Goal: Information Seeking & Learning: Understand process/instructions

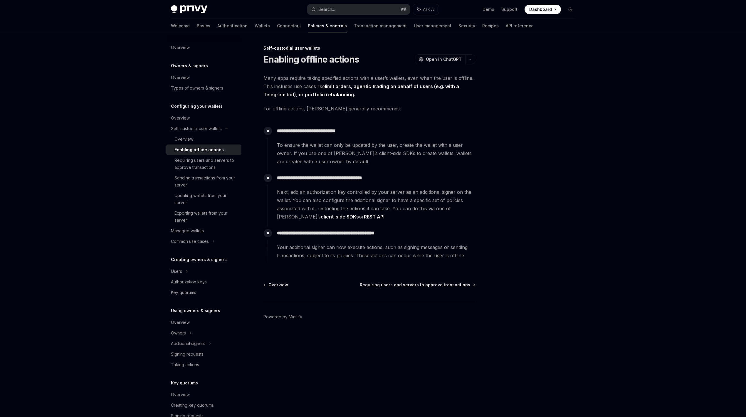
click at [333, 195] on span "Next, add an authorization key controlled by your server as an additional signe…" at bounding box center [376, 204] width 198 height 33
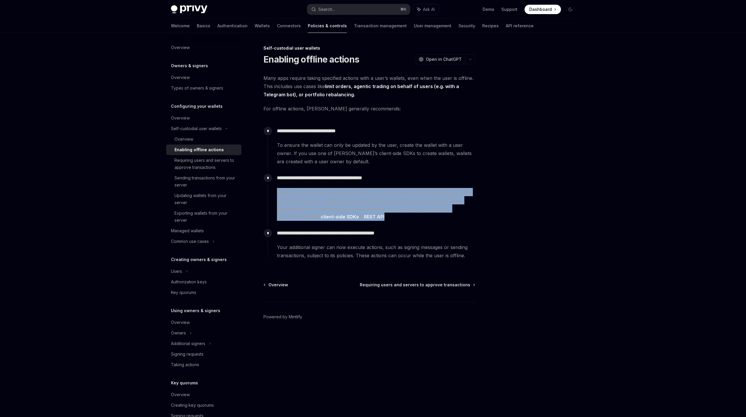
click at [333, 195] on span "Next, add an authorization key controlled by your server as an additional signe…" at bounding box center [376, 204] width 198 height 33
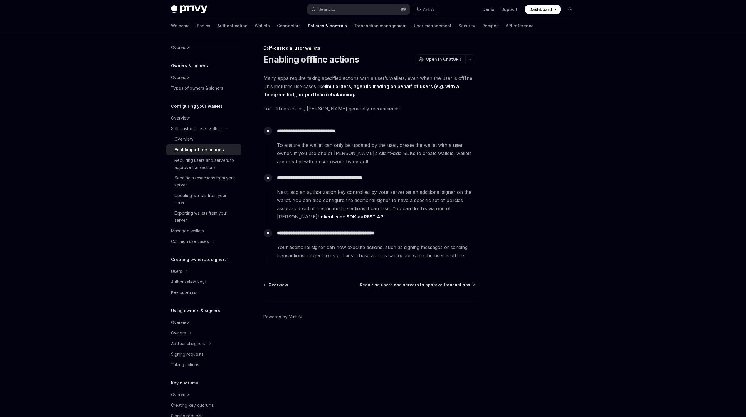
click at [343, 152] on span "To ensure the wallet can only be updated by the user, create the wallet with a …" at bounding box center [376, 153] width 198 height 25
click at [342, 151] on span "To ensure the wallet can only be updated by the user, create the wallet with a …" at bounding box center [376, 153] width 198 height 25
click at [346, 149] on span "To ensure the wallet can only be updated by the user, create the wallet with a …" at bounding box center [376, 153] width 198 height 25
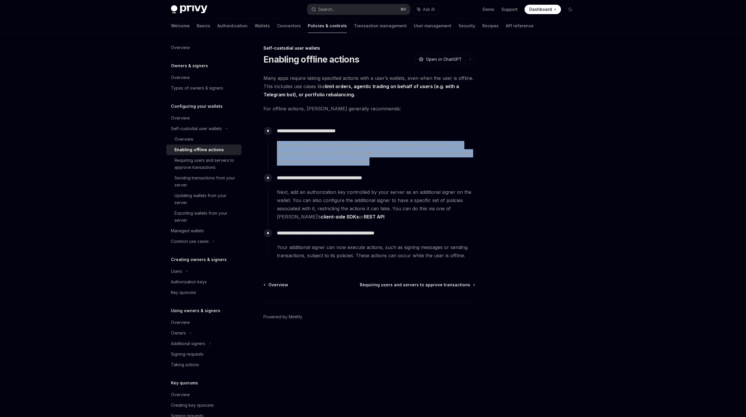
click at [346, 149] on span "To ensure the wallet can only be updated by the user, create the wallet with a …" at bounding box center [376, 153] width 198 height 25
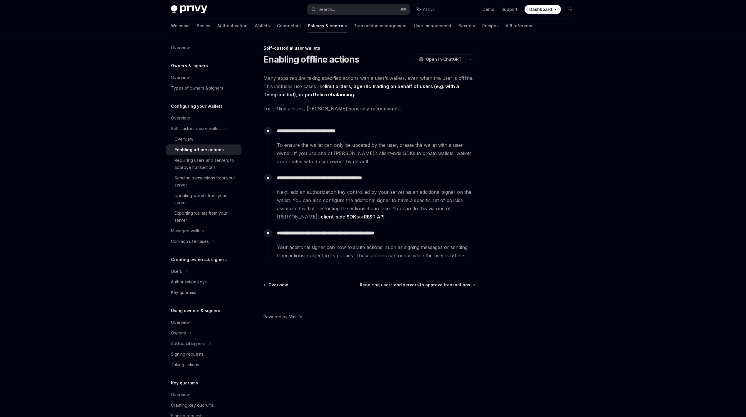
click at [357, 78] on span "Many apps require taking specified actions with a user’s wallets, even when the…" at bounding box center [369, 86] width 212 height 25
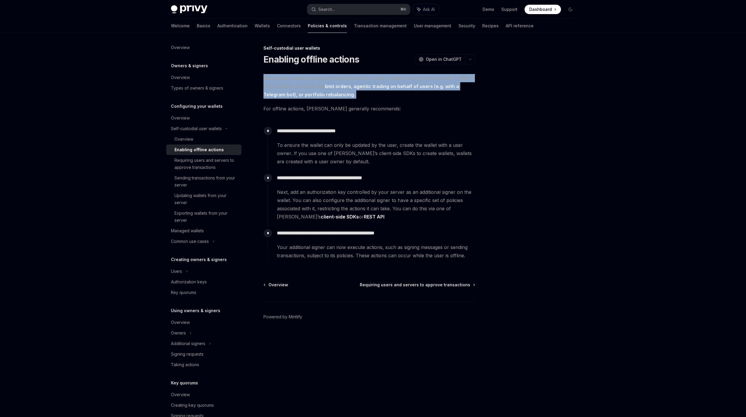
click at [357, 78] on span "Many apps require taking specified actions with a user’s wallets, even when the…" at bounding box center [369, 86] width 212 height 25
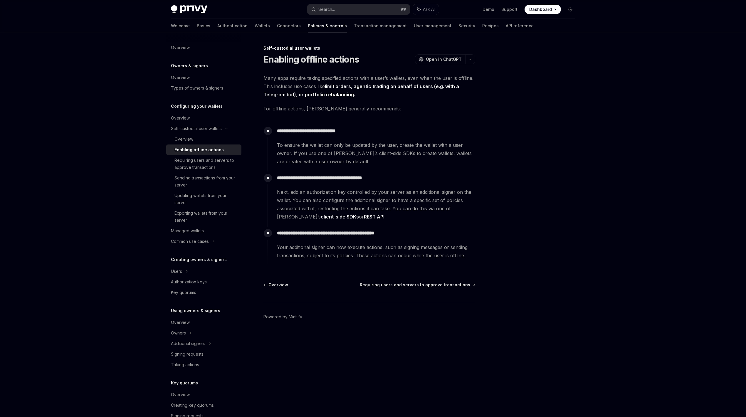
click at [344, 61] on h1 "Enabling offline actions" at bounding box center [311, 59] width 96 height 11
click at [330, 77] on span "Many apps require taking specified actions with a user’s wallets, even when the…" at bounding box center [369, 86] width 212 height 25
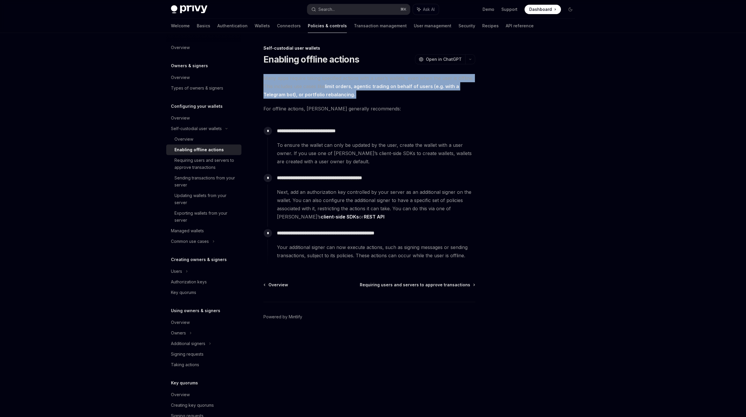
click at [330, 77] on span "Many apps require taking specified actions with a user’s wallets, even when the…" at bounding box center [369, 86] width 212 height 25
click at [309, 80] on span "Many apps require taking specified actions with a user’s wallets, even when the…" at bounding box center [369, 86] width 212 height 25
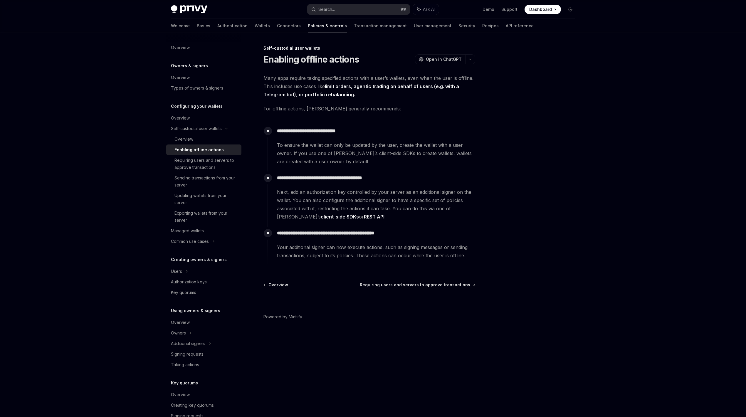
click at [305, 105] on span "For offline actions, Privy generally recommends:" at bounding box center [369, 109] width 212 height 8
click at [389, 199] on span "Next, add an authorization key controlled by your server as an additional signe…" at bounding box center [376, 204] width 198 height 33
click at [359, 157] on span "To ensure the wallet can only be updated by the user, create the wallet with a …" at bounding box center [376, 153] width 198 height 25
click at [300, 195] on span "Next, add an authorization key controlled by your server as an additional signe…" at bounding box center [376, 204] width 198 height 33
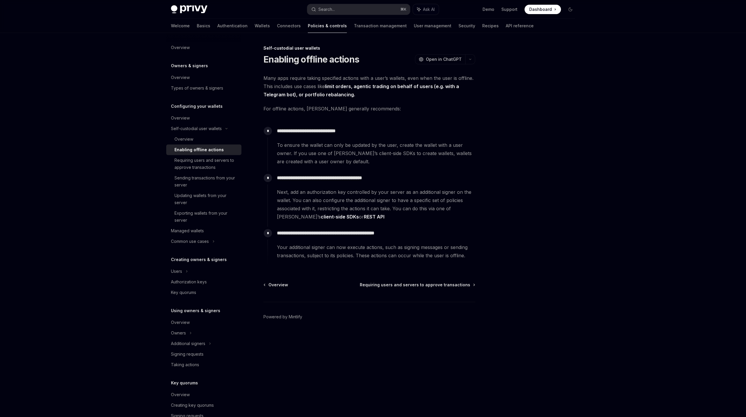
click at [312, 151] on span "To ensure the wallet can only be updated by the user, create the wallet with a …" at bounding box center [376, 153] width 198 height 25
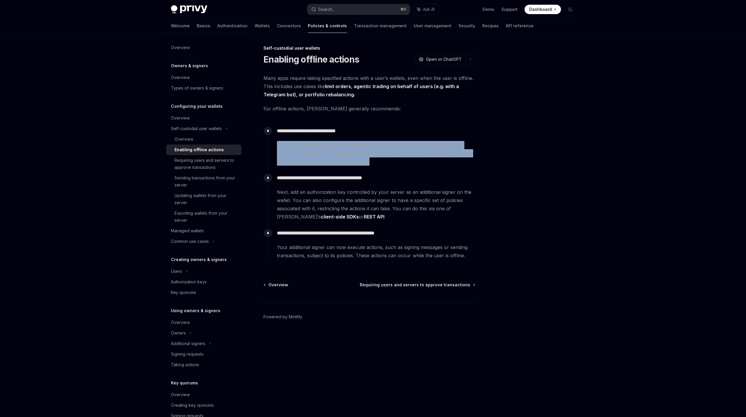
click at [312, 151] on span "To ensure the wallet can only be updated by the user, create the wallet with a …" at bounding box center [376, 153] width 198 height 25
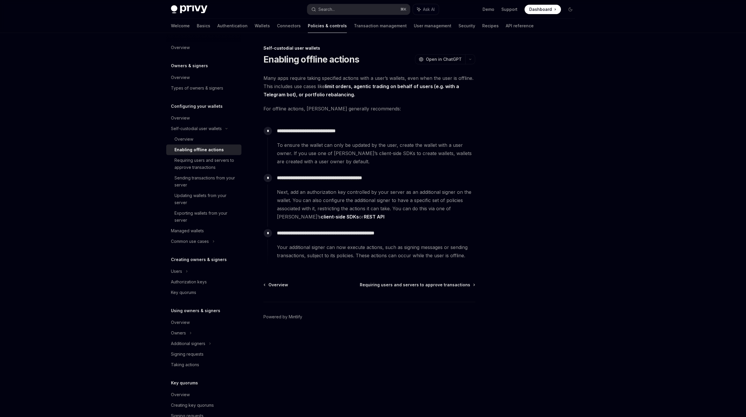
click at [312, 83] on span "Many apps require taking specified actions with a user’s wallets, even when the…" at bounding box center [369, 86] width 212 height 25
click at [314, 83] on span "Many apps require taking specified actions with a user’s wallets, even when the…" at bounding box center [369, 86] width 212 height 25
click at [130, 99] on div "Privy Docs home page Search... ⌘ K Ask AI Demo Support Dashboard Dashboard Sear…" at bounding box center [373, 208] width 746 height 417
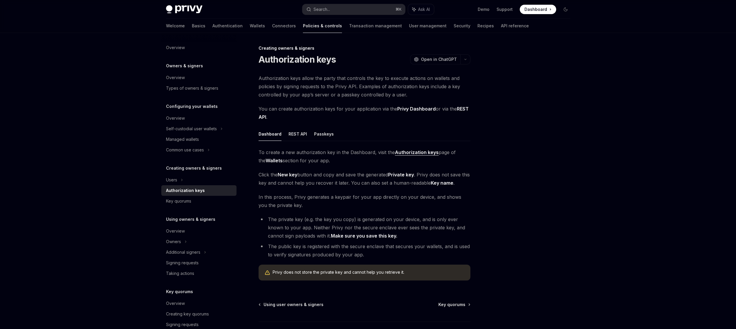
click at [404, 151] on strong "Authorization keys" at bounding box center [417, 152] width 44 height 6
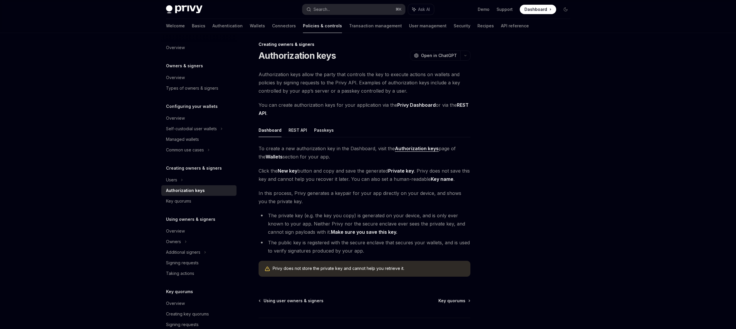
scroll to position [4, 0]
click at [347, 181] on span "Click the New key button and copy and save the generated Private key . Privy do…" at bounding box center [364, 174] width 212 height 16
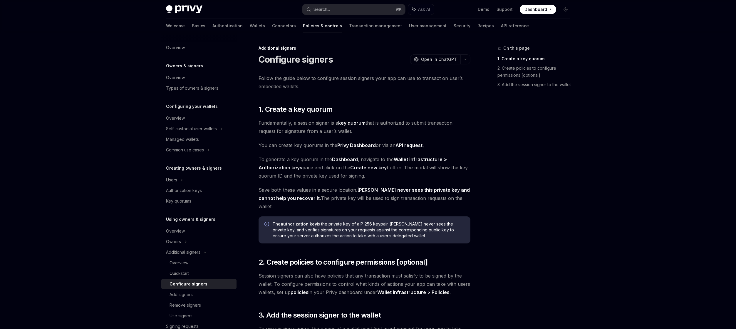
click at [300, 122] on span "Fundamentally, a session signer is a key quorum that is authorized to submit tr…" at bounding box center [364, 127] width 212 height 16
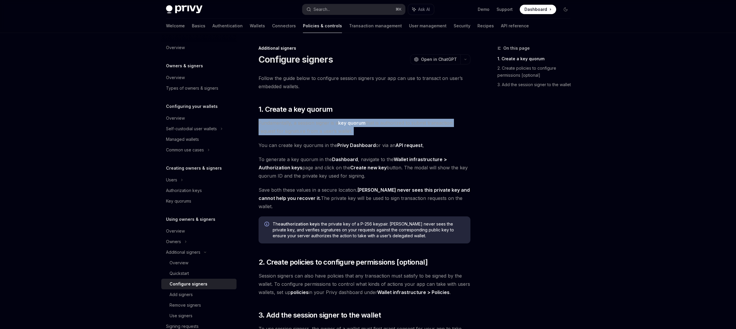
click at [300, 122] on span "Fundamentally, a session signer is a key quorum that is authorized to submit tr…" at bounding box center [364, 127] width 212 height 16
click at [302, 124] on span "Fundamentally, a session signer is a key quorum that is authorized to submit tr…" at bounding box center [364, 127] width 212 height 16
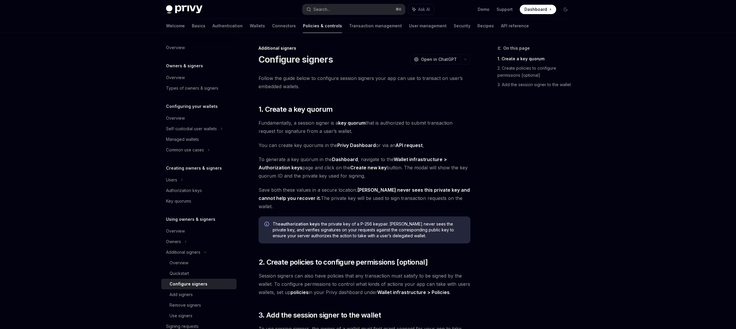
click at [408, 147] on link "API request" at bounding box center [408, 145] width 27 height 6
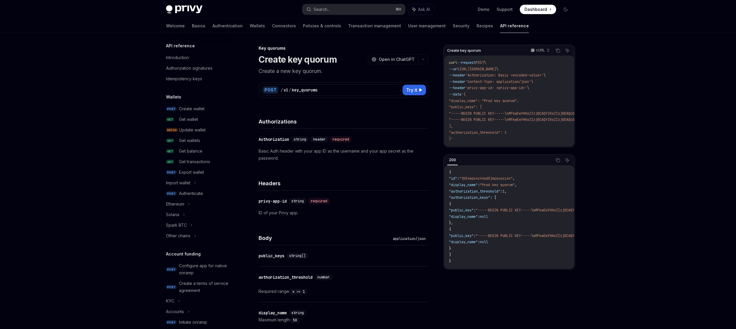
type textarea "*"
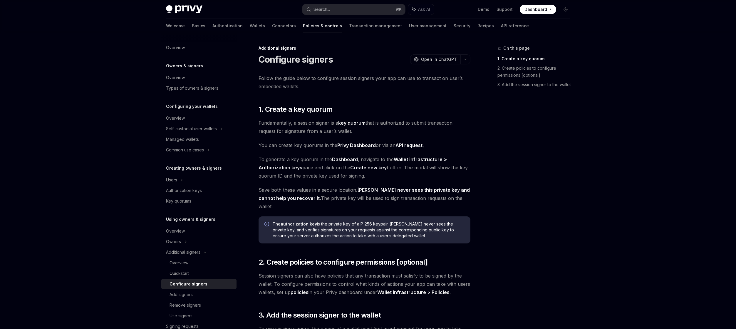
click at [408, 143] on link "API request" at bounding box center [408, 145] width 27 height 6
type textarea "*"
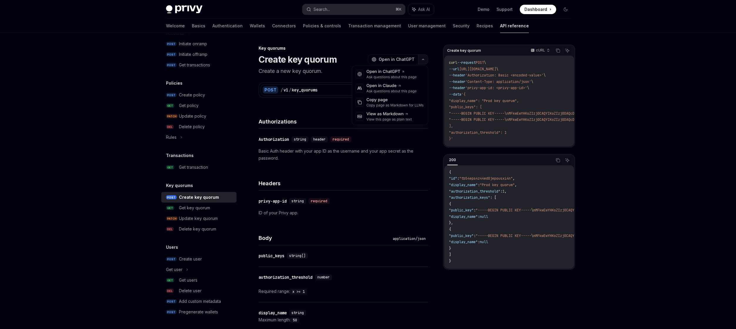
click at [426, 58] on button "button" at bounding box center [423, 59] width 10 height 10
click at [426, 58] on icon "button" at bounding box center [422, 59] width 7 height 2
drag, startPoint x: 475, startPoint y: 149, endPoint x: 480, endPoint y: 149, distance: 4.7
click at [480, 147] on div "Create key quorum cURL Copy Ask AI curl --request POST \ --url https://api.priv…" at bounding box center [509, 96] width 132 height 102
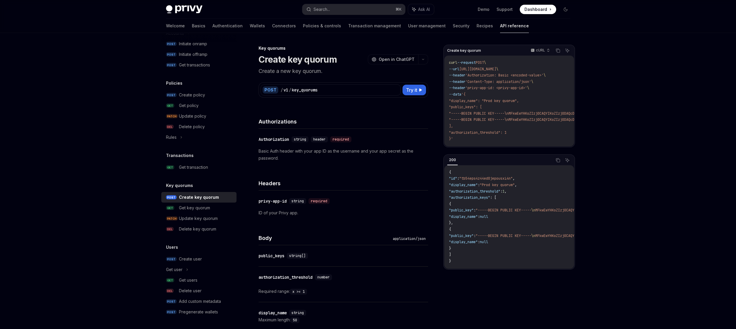
click at [468, 128] on code "curl --request POST \ --url https://api.privy.io/v1/key_quorums \ --header 'Aut…" at bounding box center [646, 101] width 394 height 83
click at [335, 152] on p "Basic Auth header with your app ID as the username and your app secret as the p…" at bounding box center [342, 154] width 169 height 14
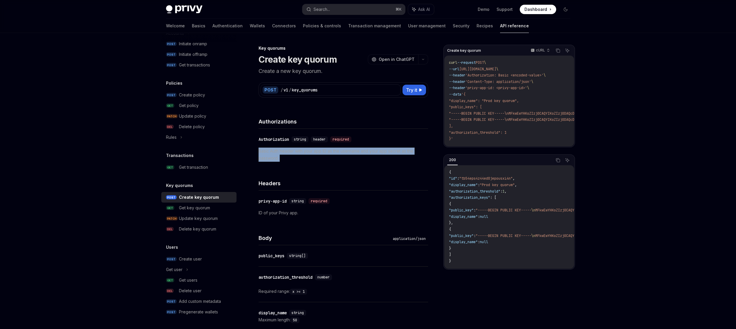
click at [335, 152] on p "Basic Auth header with your app ID as the username and your app secret as the p…" at bounding box center [342, 154] width 169 height 14
click at [340, 152] on p "Basic Auth header with your app ID as the username and your app secret as the p…" at bounding box center [342, 154] width 169 height 14
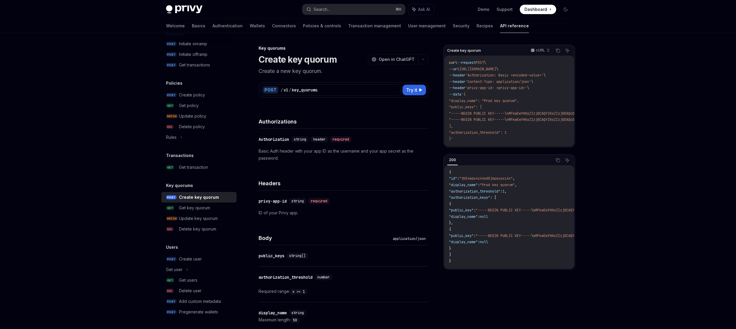
click at [292, 52] on div "Key quorums Create key quorum OpenAI Open in ChatGPT" at bounding box center [342, 54] width 169 height 19
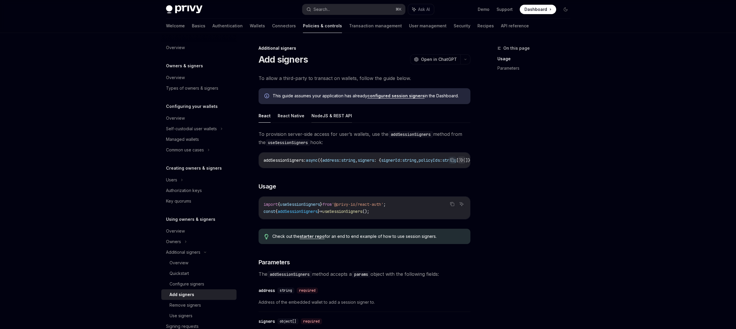
click at [312, 119] on button "NodeJS & REST API" at bounding box center [331, 116] width 41 height 14
type textarea "*"
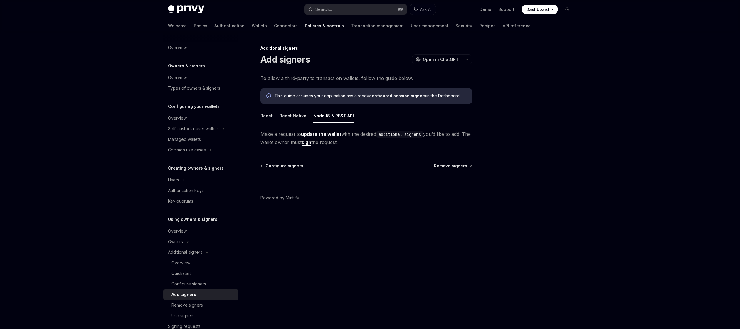
click at [350, 134] on span "Make a request to update the wallet with the desired additional_signers you’d l…" at bounding box center [366, 138] width 212 height 16
drag, startPoint x: 350, startPoint y: 134, endPoint x: 368, endPoint y: 136, distance: 18.0
click at [368, 136] on span "Make a request to update the wallet with the desired additional_signers you’d l…" at bounding box center [366, 138] width 212 height 16
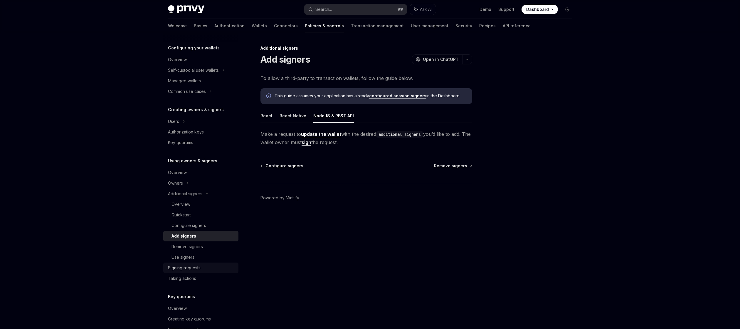
scroll to position [63, 0]
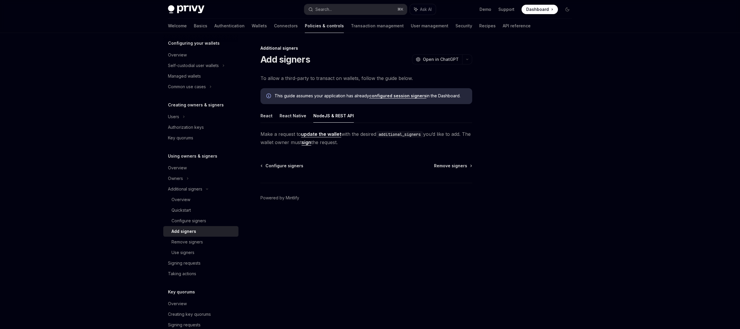
click at [379, 1] on div "Privy Docs home page Search... ⌘ K Ask AI Demo Support Dashboard Dashboard Sear…" at bounding box center [370, 9] width 404 height 19
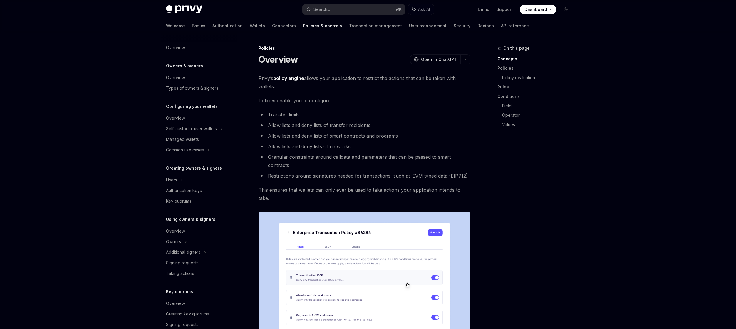
scroll to position [85, 0]
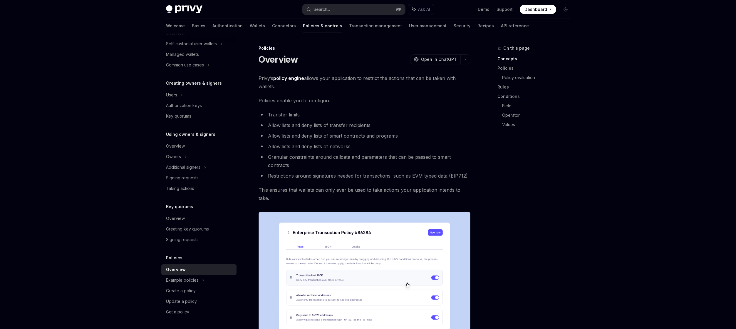
click at [285, 101] on span "Policies enable you to configure:" at bounding box center [364, 100] width 212 height 8
click at [294, 100] on span "Policies enable you to configure:" at bounding box center [364, 100] width 212 height 8
click at [319, 75] on span "Privy’s policy engine allows your application to restrict the actions that can …" at bounding box center [364, 82] width 212 height 16
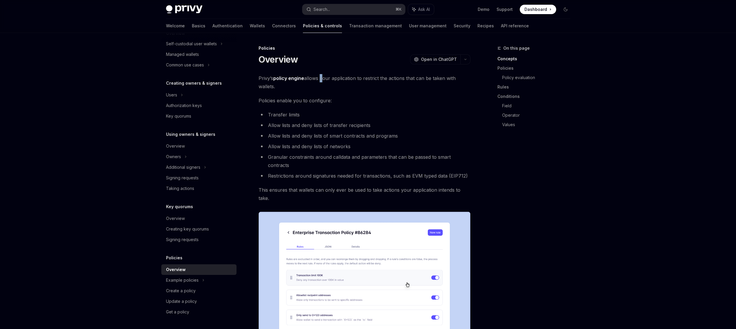
click at [319, 75] on span "Privy’s policy engine allows your application to restrict the actions that can …" at bounding box center [364, 82] width 212 height 16
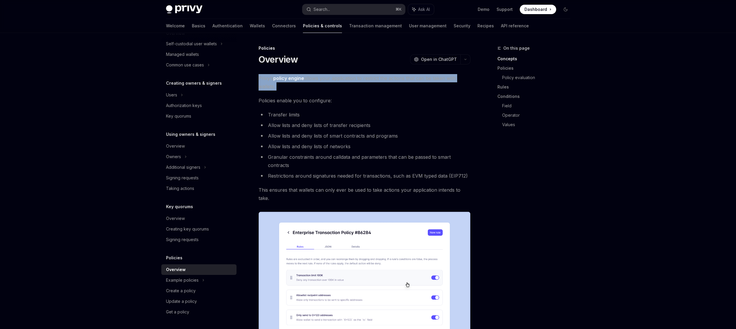
click at [319, 75] on span "Privy’s policy engine allows your application to restrict the actions that can …" at bounding box center [364, 82] width 212 height 16
click at [326, 76] on span "Privy’s policy engine allows your application to restrict the actions that can …" at bounding box center [364, 82] width 212 height 16
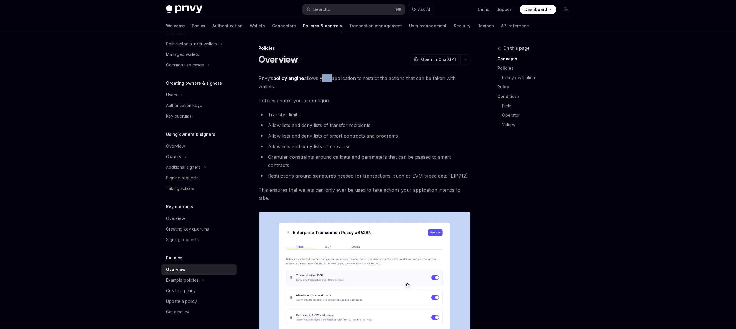
click at [326, 76] on span "Privy’s policy engine allows your application to restrict the actions that can …" at bounding box center [364, 82] width 212 height 16
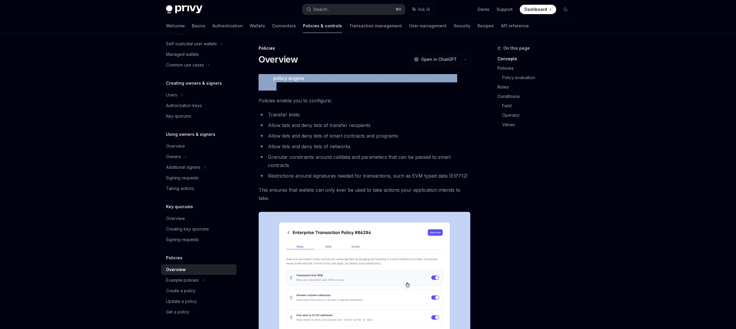
click at [326, 76] on span "Privy’s policy engine allows your application to restrict the actions that can …" at bounding box center [364, 82] width 212 height 16
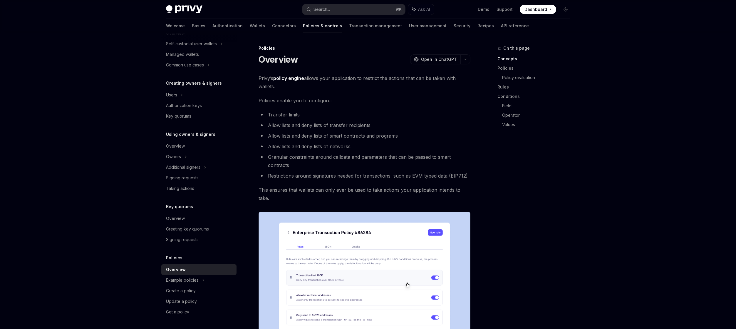
click at [334, 78] on span "Privy’s policy engine allows your application to restrict the actions that can …" at bounding box center [364, 82] width 212 height 16
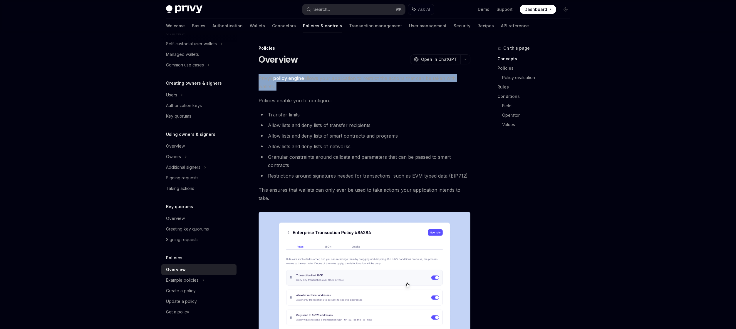
click at [334, 78] on span "Privy’s policy engine allows your application to restrict the actions that can …" at bounding box center [364, 82] width 212 height 16
click at [341, 78] on span "Privy’s policy engine allows your application to restrict the actions that can …" at bounding box center [364, 82] width 212 height 16
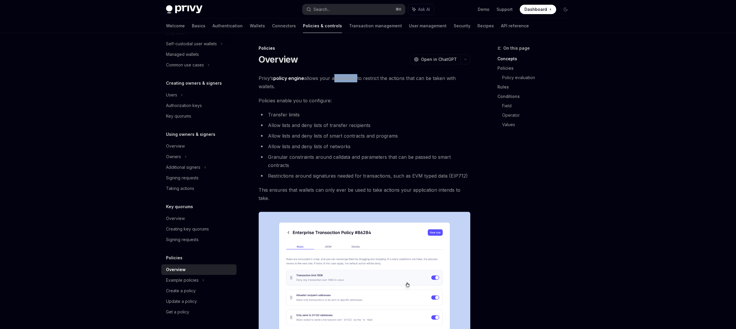
click at [341, 78] on span "Privy’s policy engine allows your application to restrict the actions that can …" at bounding box center [364, 82] width 212 height 16
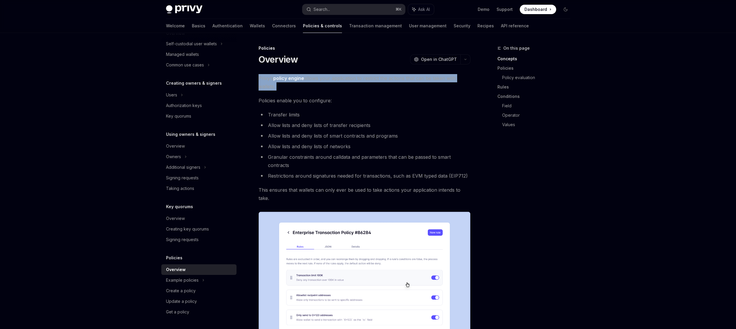
click at [341, 78] on span "Privy’s policy engine allows your application to restrict the actions that can …" at bounding box center [364, 82] width 212 height 16
click at [343, 79] on span "Privy’s policy engine allows your application to restrict the actions that can …" at bounding box center [364, 82] width 212 height 16
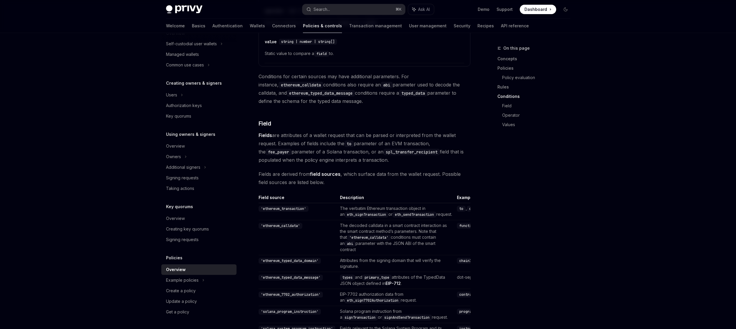
scroll to position [1419, 0]
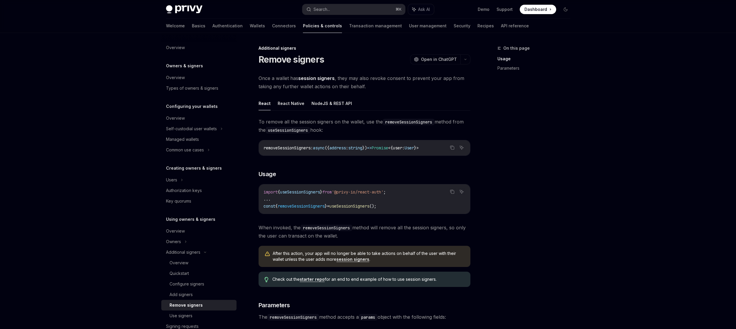
click at [275, 88] on span "Once a wallet has session signers , they may also revoke consent to prevent you…" at bounding box center [364, 82] width 212 height 16
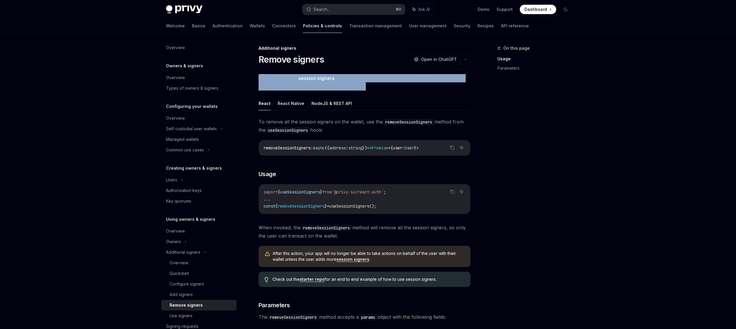
click at [275, 88] on span "Once a wallet has session signers , they may also revoke consent to prevent you…" at bounding box center [364, 82] width 212 height 16
click at [275, 84] on span "Once a wallet has session signers , they may also revoke consent to prevent you…" at bounding box center [364, 82] width 212 height 16
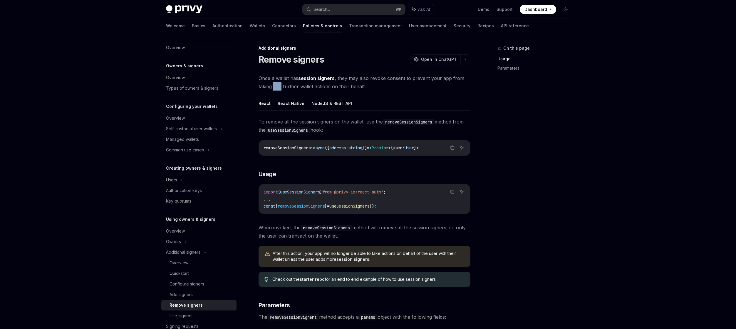
click at [275, 84] on span "Once a wallet has session signers , they may also revoke consent to prevent you…" at bounding box center [364, 82] width 212 height 16
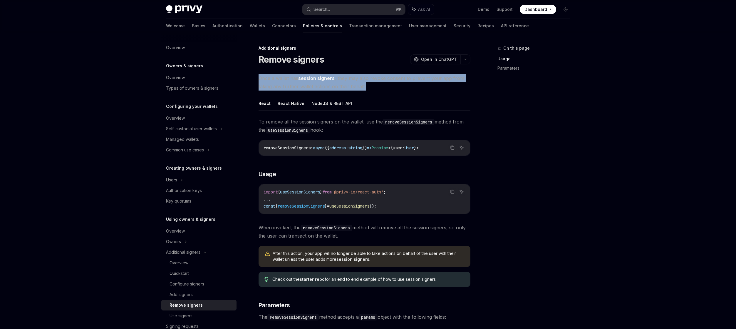
click at [275, 84] on span "Once a wallet has session signers , they may also revoke consent to prevent you…" at bounding box center [364, 82] width 212 height 16
click at [272, 80] on span "Once a wallet has session signers , they may also revoke consent to prevent you…" at bounding box center [364, 82] width 212 height 16
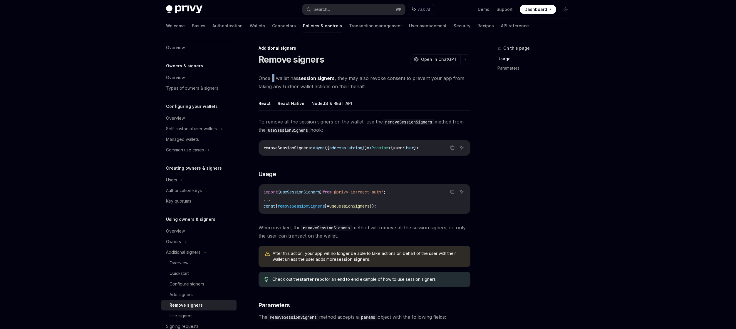
click at [272, 80] on span "Once a wallet has session signers , they may also revoke consent to prevent you…" at bounding box center [364, 82] width 212 height 16
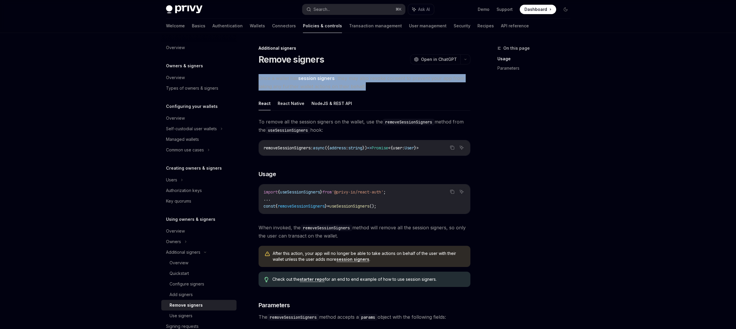
click at [272, 80] on span "Once a wallet has session signers , they may also revoke consent to prevent you…" at bounding box center [364, 82] width 212 height 16
click at [274, 82] on span "Once a wallet has session signers , they may also revoke consent to prevent you…" at bounding box center [364, 82] width 212 height 16
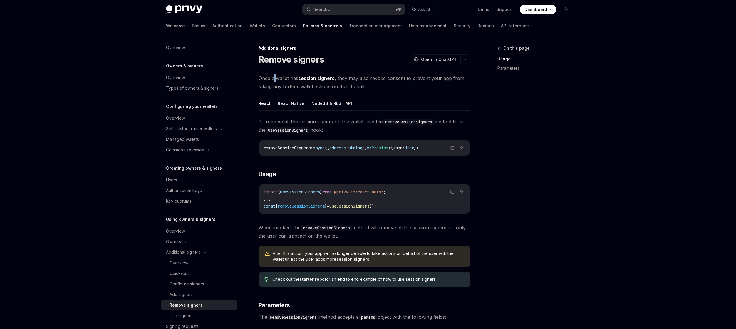
click at [274, 82] on span "Once a wallet has session signers , they may also revoke consent to prevent you…" at bounding box center [364, 82] width 212 height 16
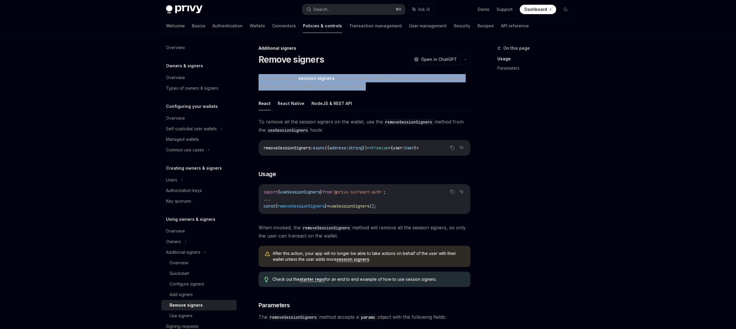
click at [274, 82] on span "Once a wallet has session signers , they may also revoke consent to prevent you…" at bounding box center [364, 82] width 212 height 16
click at [271, 81] on span "Once a wallet has session signers , they may also revoke consent to prevent you…" at bounding box center [364, 82] width 212 height 16
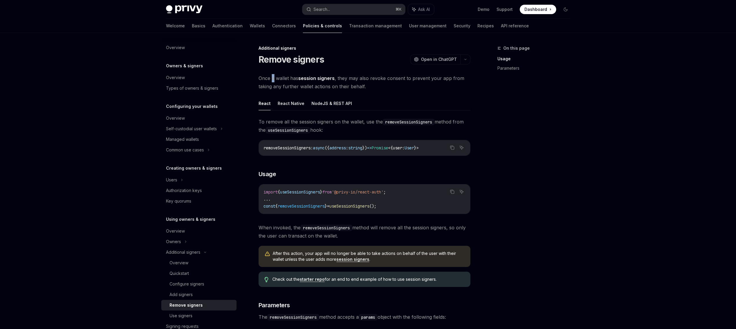
click at [271, 81] on span "Once a wallet has session signers , they may also revoke consent to prevent you…" at bounding box center [364, 82] width 212 height 16
click at [351, 85] on span "Once a wallet has session signers , they may also revoke consent to prevent you…" at bounding box center [364, 82] width 212 height 16
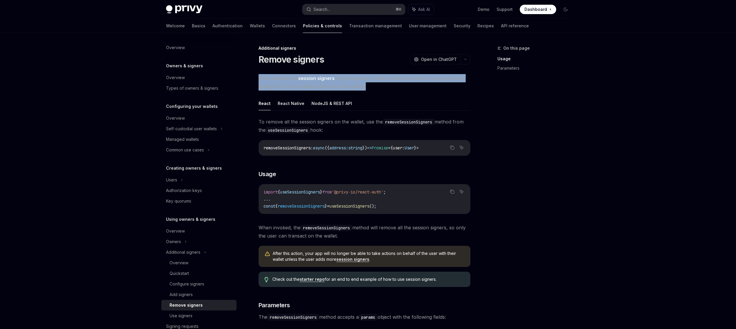
click at [351, 85] on span "Once a wallet has session signers , they may also revoke consent to prevent you…" at bounding box center [364, 82] width 212 height 16
click at [365, 87] on span "Once a wallet has session signers , they may also revoke consent to prevent you…" at bounding box center [364, 82] width 212 height 16
drag, startPoint x: 365, startPoint y: 87, endPoint x: 260, endPoint y: 79, distance: 105.2
click at [260, 79] on span "Once a wallet has session signers , they may also revoke consent to prevent you…" at bounding box center [364, 82] width 212 height 16
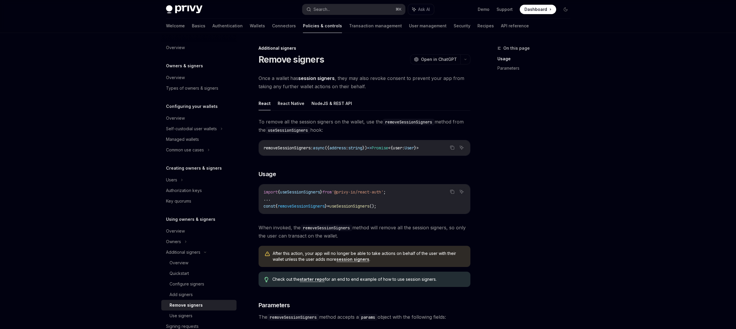
click at [260, 79] on span "Once a wallet has session signers , they may also revoke consent to prevent you…" at bounding box center [364, 82] width 212 height 16
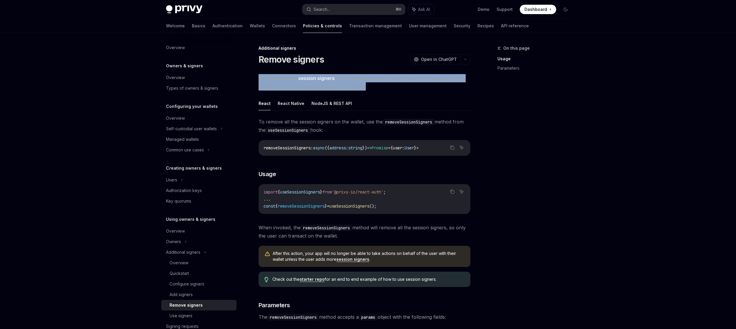
click at [260, 79] on span "Once a wallet has session signers , they may also revoke consent to prevent you…" at bounding box center [364, 82] width 212 height 16
click at [262, 80] on span "Once a wallet has session signers , they may also revoke consent to prevent you…" at bounding box center [364, 82] width 212 height 16
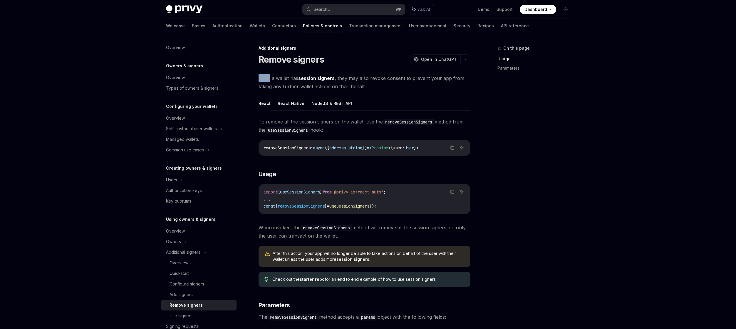
click at [262, 80] on span "Once a wallet has session signers , they may also revoke consent to prevent you…" at bounding box center [364, 82] width 212 height 16
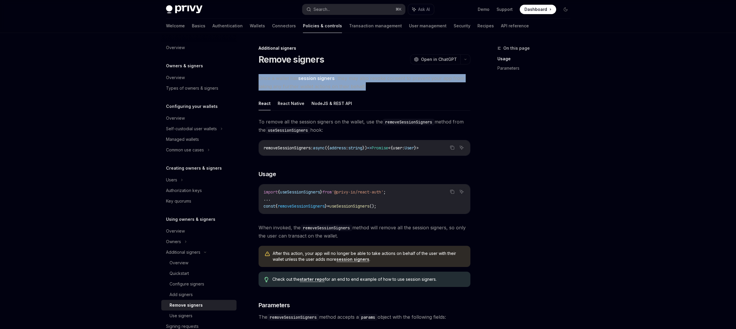
click at [262, 80] on span "Once a wallet has session signers , they may also revoke consent to prevent you…" at bounding box center [364, 82] width 212 height 16
click at [266, 82] on span "Once a wallet has session signers , they may also revoke consent to prevent you…" at bounding box center [364, 82] width 212 height 16
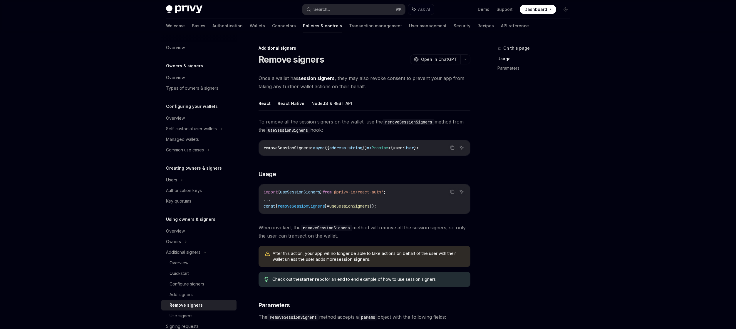
click at [288, 147] on span "removeSessionSigners" at bounding box center [286, 147] width 47 height 5
click at [330, 124] on span "To remove all the session signers on the wallet, use the removeSessionSigners m…" at bounding box center [364, 125] width 212 height 16
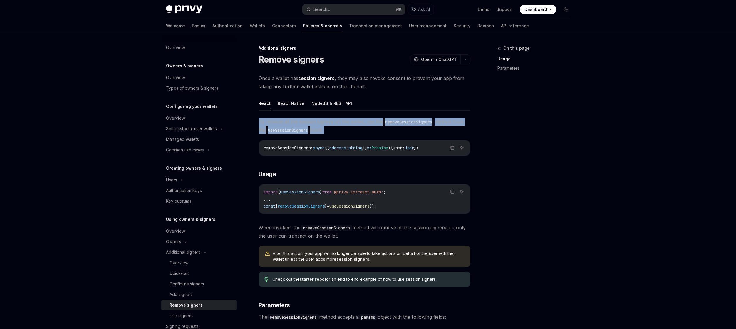
click at [330, 124] on span "To remove all the session signers on the wallet, use the removeSessionSigners m…" at bounding box center [364, 125] width 212 height 16
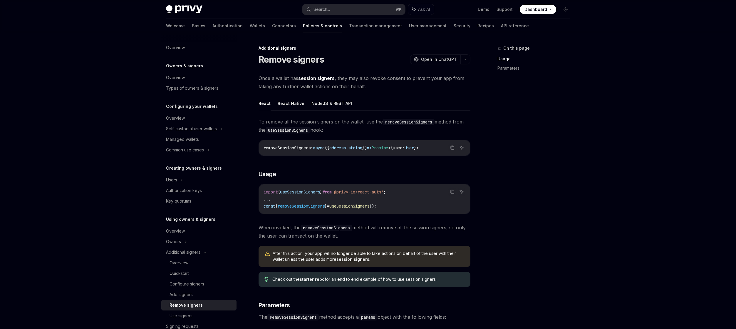
click at [351, 86] on span "Once a wallet has session signers , they may also revoke consent to prevent you…" at bounding box center [364, 82] width 212 height 16
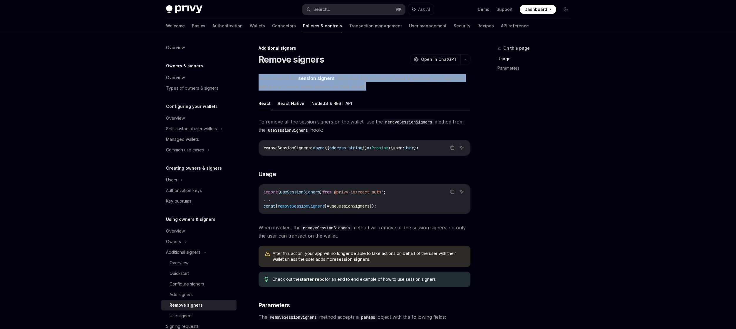
click at [351, 86] on span "Once a wallet has session signers , they may also revoke consent to prevent you…" at bounding box center [364, 82] width 212 height 16
click at [364, 86] on span "Once a wallet has session signers , they may also revoke consent to prevent you…" at bounding box center [364, 82] width 212 height 16
drag, startPoint x: 369, startPoint y: 87, endPoint x: 260, endPoint y: 76, distance: 109.5
click at [260, 76] on span "Once a wallet has session signers , they may also revoke consent to prevent you…" at bounding box center [364, 82] width 212 height 16
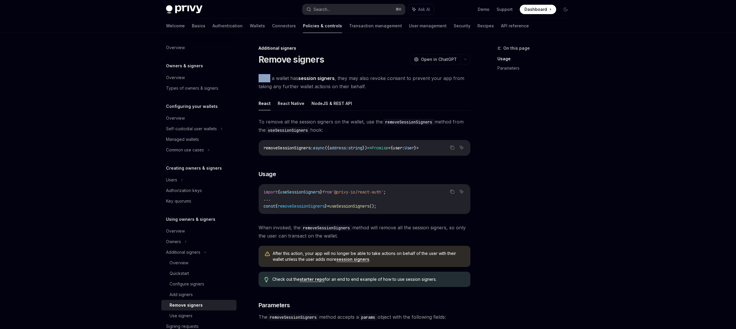
click at [260, 76] on span "Once a wallet has session signers , they may also revoke consent to prevent you…" at bounding box center [364, 82] width 212 height 16
click at [262, 78] on span "Once a wallet has session signers , they may also revoke consent to prevent you…" at bounding box center [364, 82] width 212 height 16
click at [546, 204] on div "On this page Usage Parameters" at bounding box center [529, 187] width 89 height 284
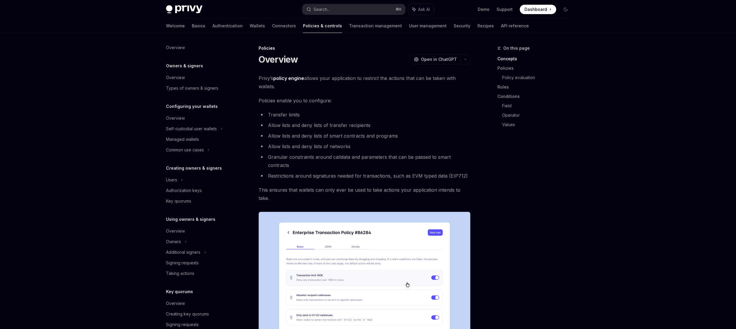
scroll to position [85, 0]
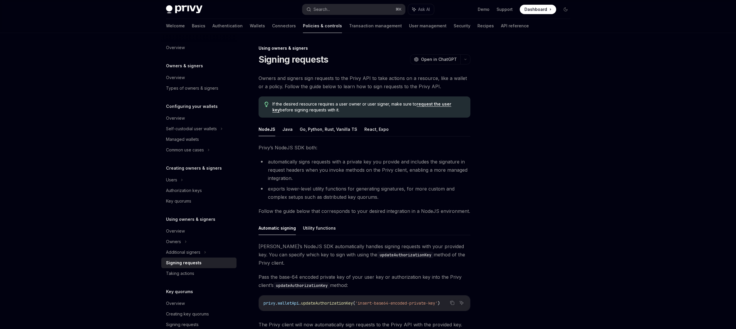
click at [350, 82] on span "Owners and signers sign requests to the Privy API to take actions on a resource…" at bounding box center [364, 82] width 212 height 16
click at [353, 79] on span "Owners and signers sign requests to the Privy API to take actions on a resource…" at bounding box center [364, 82] width 212 height 16
click at [372, 72] on div "Using owners & signers Signing requests OpenAI Open in ChatGPT OpenAI Open in C…" at bounding box center [309, 238] width 324 height 387
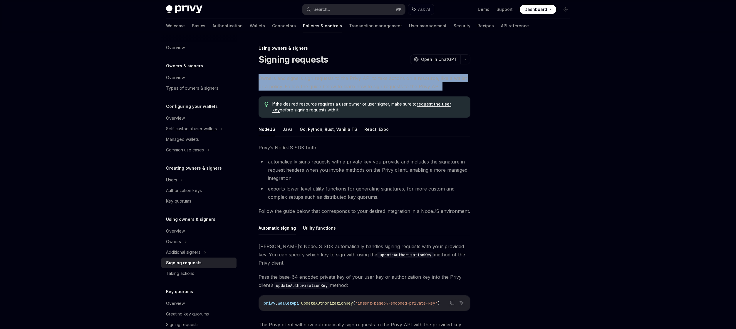
click at [372, 72] on div "Using owners & signers Signing requests OpenAI Open in ChatGPT OpenAI Open in C…" at bounding box center [309, 238] width 324 height 387
click at [376, 85] on span "Owners and signers sign requests to the Privy API to take actions on a resource…" at bounding box center [364, 82] width 212 height 16
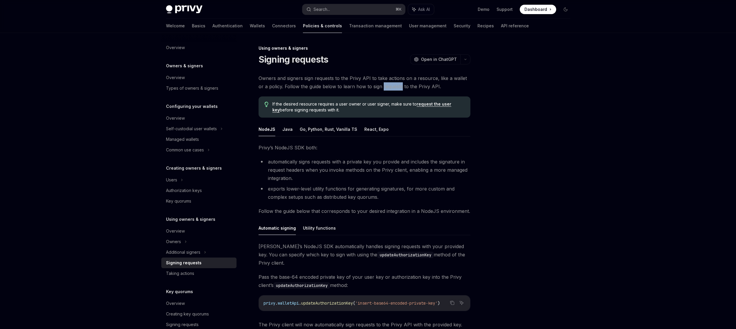
click at [376, 85] on span "Owners and signers sign requests to the Privy API to take actions on a resource…" at bounding box center [364, 82] width 212 height 16
click at [383, 83] on span "Owners and signers sign requests to the Privy API to take actions on a resource…" at bounding box center [364, 82] width 212 height 16
click at [291, 78] on span "Owners and signers sign requests to the Privy API to take actions on a resource…" at bounding box center [364, 82] width 212 height 16
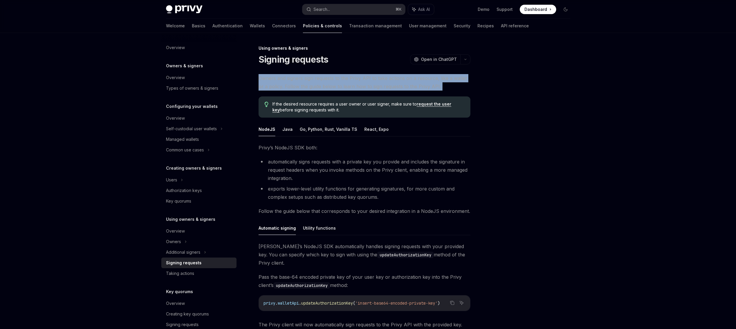
click at [291, 78] on span "Owners and signers sign requests to the Privy API to take actions on a resource…" at bounding box center [364, 82] width 212 height 16
click at [296, 78] on span "Owners and signers sign requests to the Privy API to take actions on a resource…" at bounding box center [364, 82] width 212 height 16
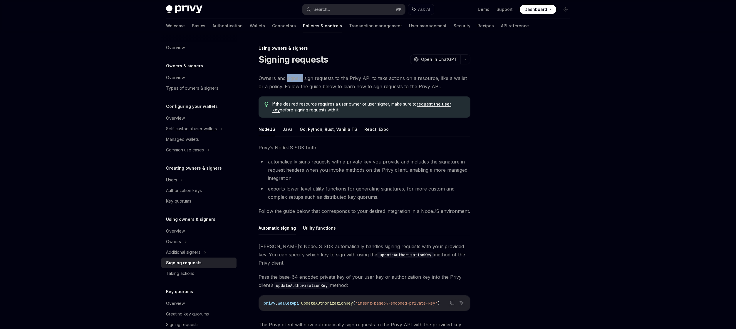
click at [296, 78] on span "Owners and signers sign requests to the Privy API to take actions on a resource…" at bounding box center [364, 82] width 212 height 16
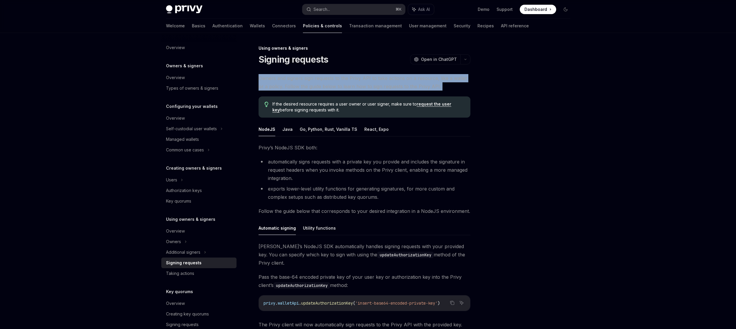
click at [296, 78] on span "Owners and signers sign requests to the Privy API to take actions on a resource…" at bounding box center [364, 82] width 212 height 16
click at [313, 78] on span "Owners and signers sign requests to the Privy API to take actions on a resource…" at bounding box center [364, 82] width 212 height 16
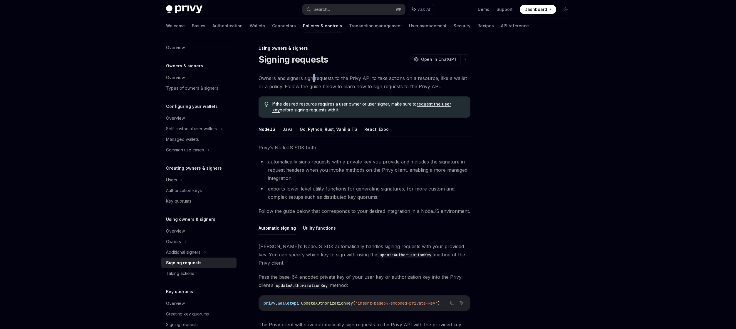
click at [313, 78] on span "Owners and signers sign requests to the Privy API to take actions on a resource…" at bounding box center [364, 82] width 212 height 16
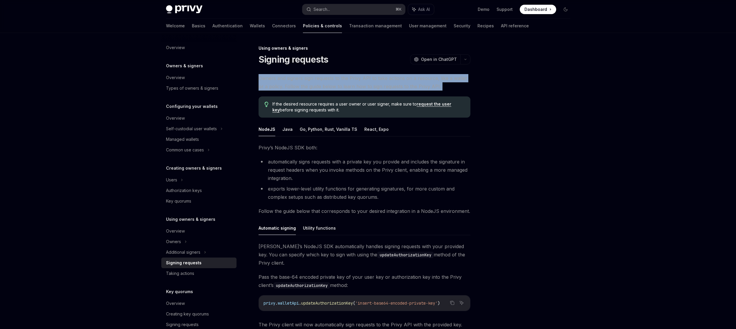
click at [313, 78] on span "Owners and signers sign requests to the Privy API to take actions on a resource…" at bounding box center [364, 82] width 212 height 16
click at [324, 78] on span "Owners and signers sign requests to the Privy API to take actions on a resource…" at bounding box center [364, 82] width 212 height 16
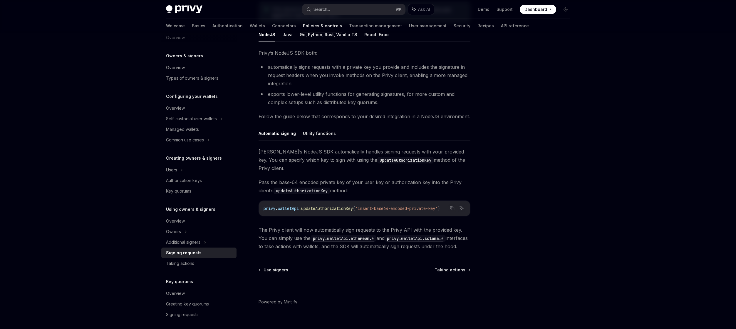
scroll to position [95, 0]
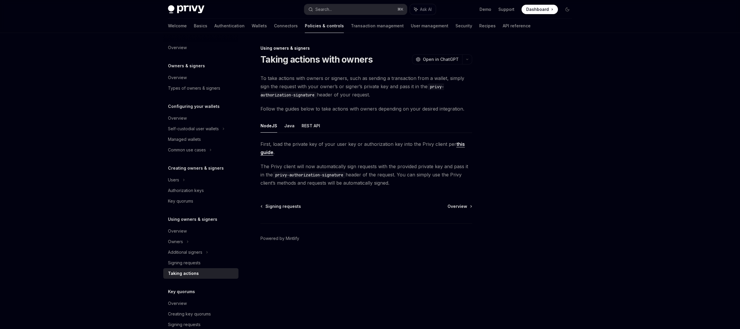
click at [594, 110] on div "Privy Docs home page Search... ⌘ K Ask AI Demo Support Dashboard Dashboard Sear…" at bounding box center [370, 164] width 740 height 329
